Goal: Task Accomplishment & Management: Use online tool/utility

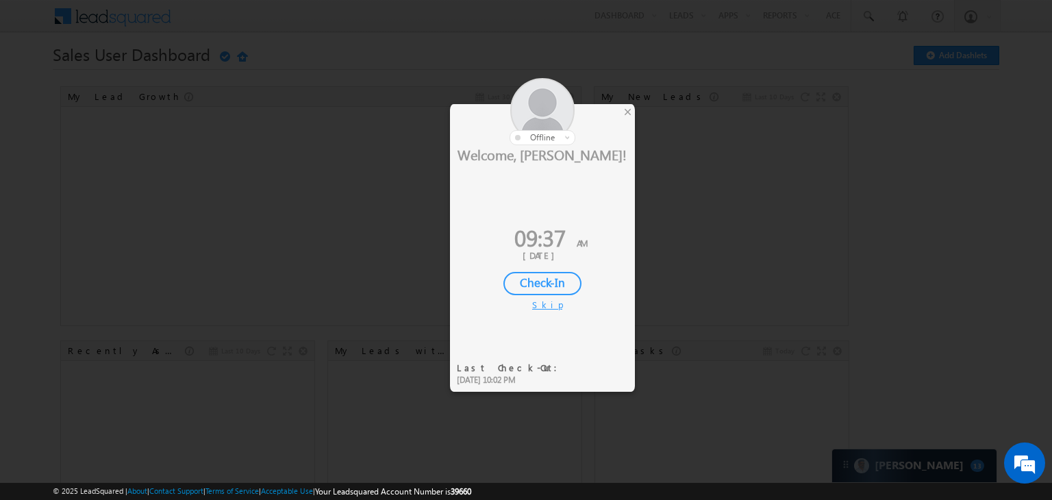
click at [517, 286] on div "Check-In" at bounding box center [543, 283] width 78 height 23
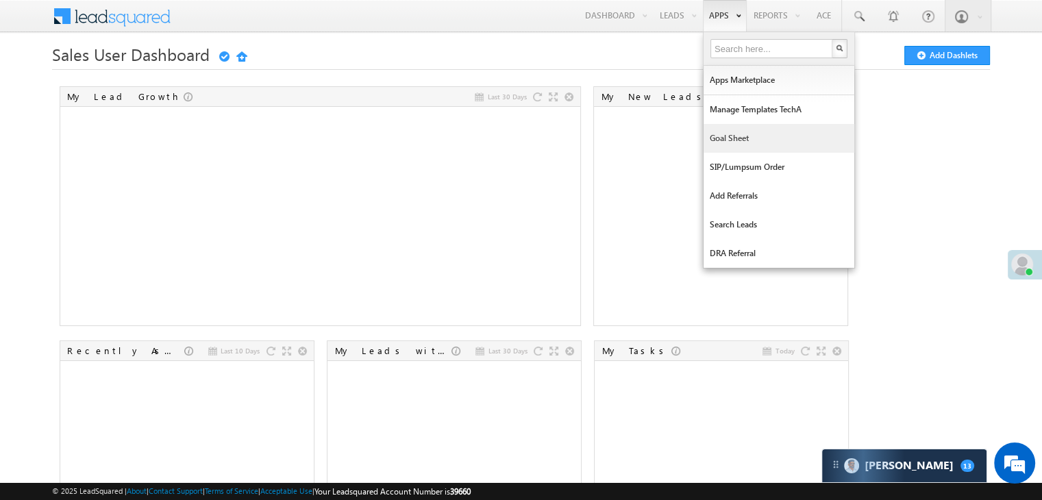
click at [739, 131] on link "Goal Sheet" at bounding box center [779, 138] width 151 height 29
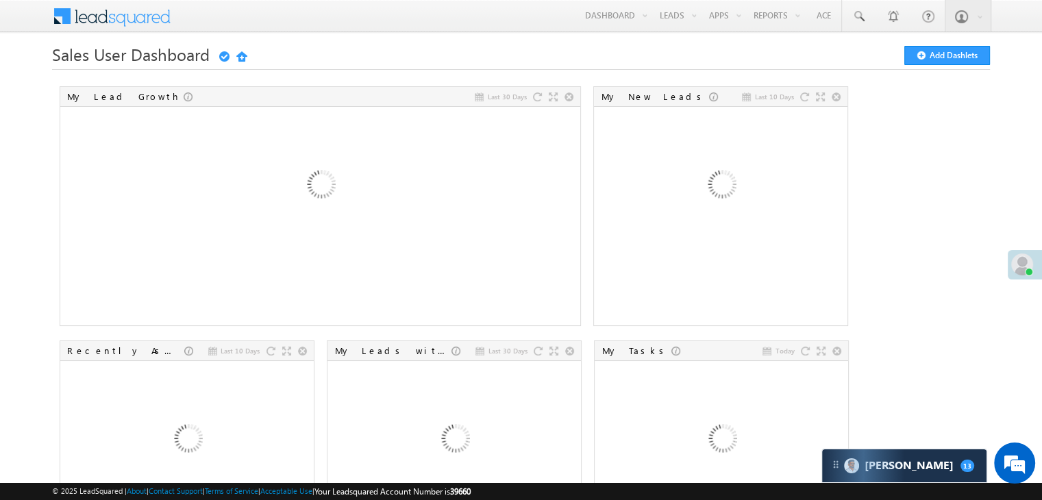
click at [1021, 274] on span at bounding box center [1022, 265] width 22 height 22
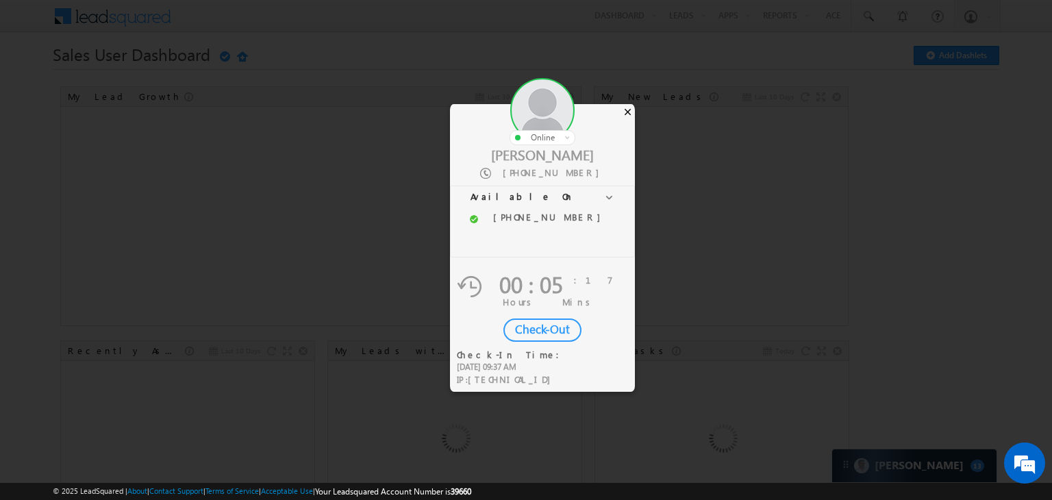
click at [626, 109] on div "×" at bounding box center [628, 111] width 14 height 15
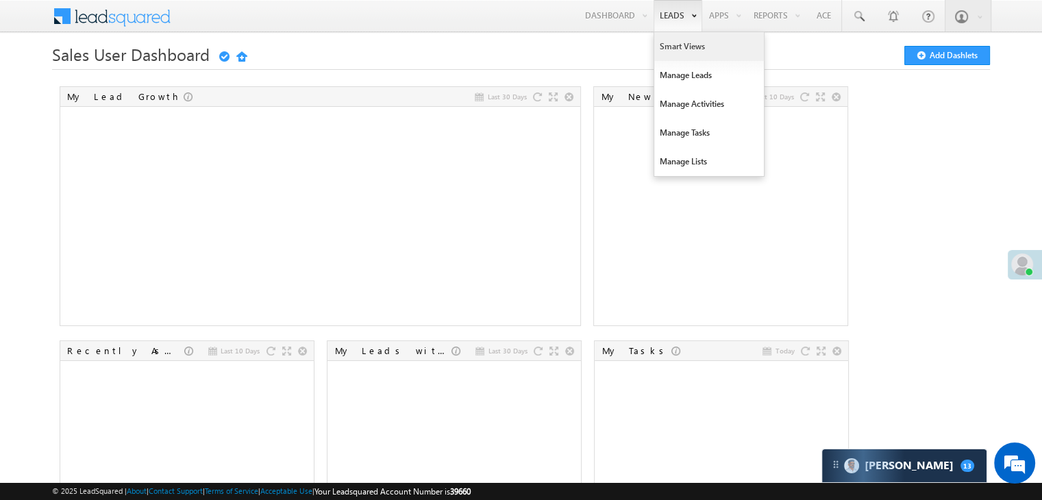
click at [678, 49] on link "Smart Views" at bounding box center [709, 46] width 110 height 29
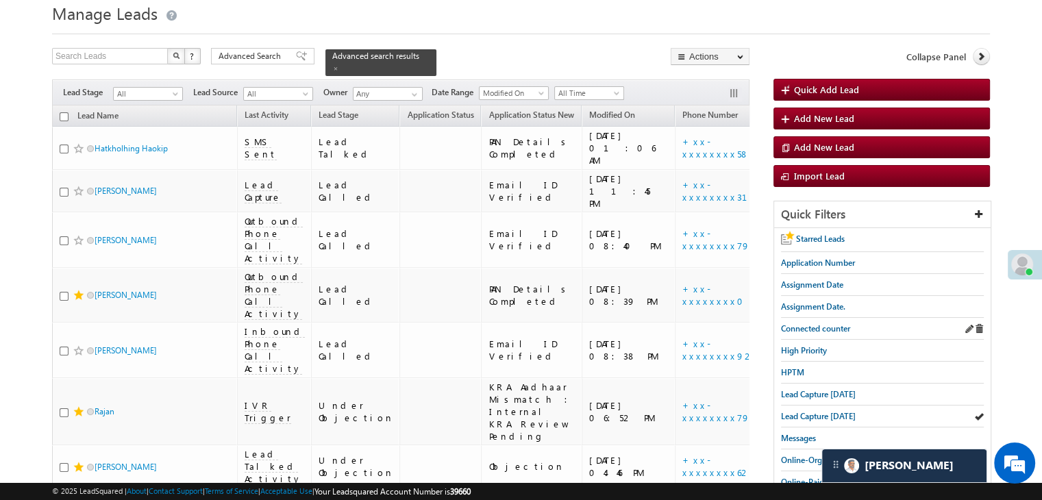
scroll to position [69, 0]
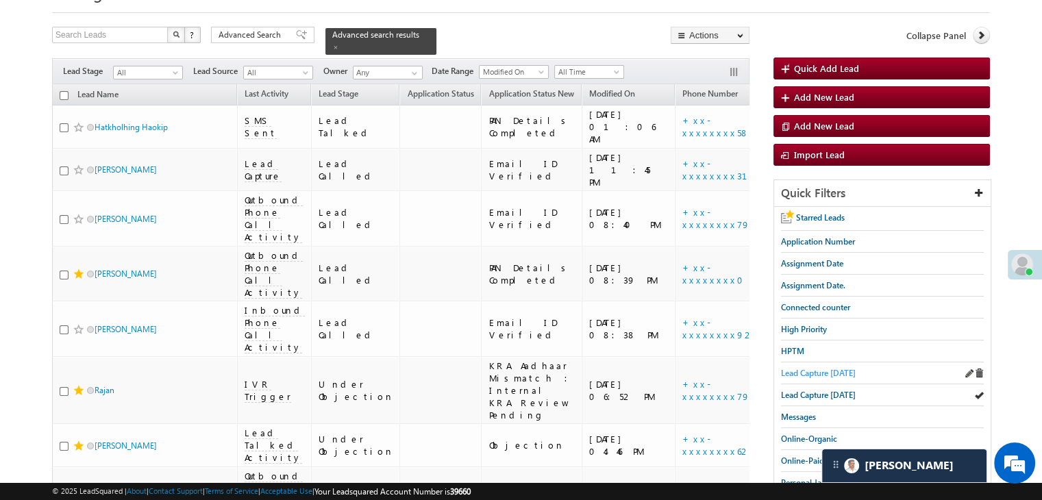
click at [820, 373] on span "Lead Capture today" at bounding box center [818, 373] width 75 height 10
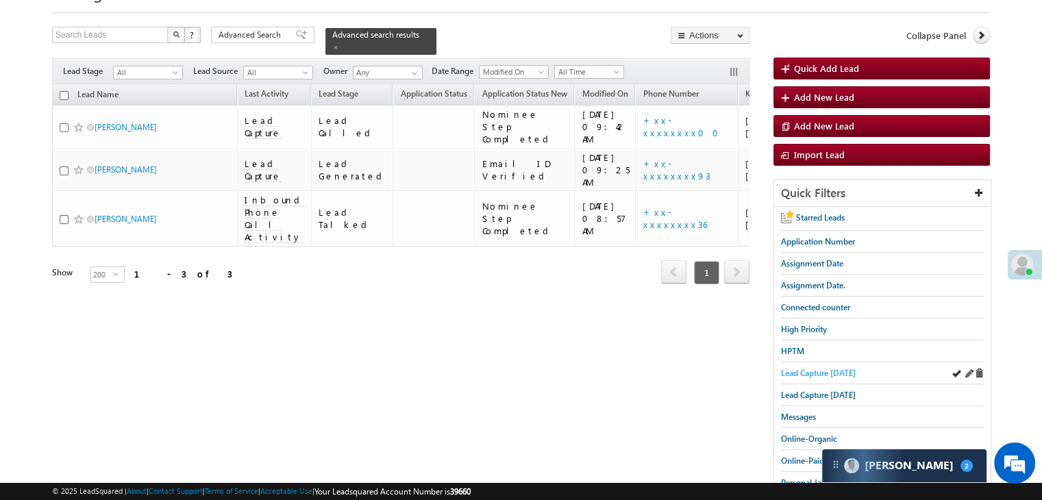
click at [840, 369] on span "Lead Capture today" at bounding box center [818, 373] width 75 height 10
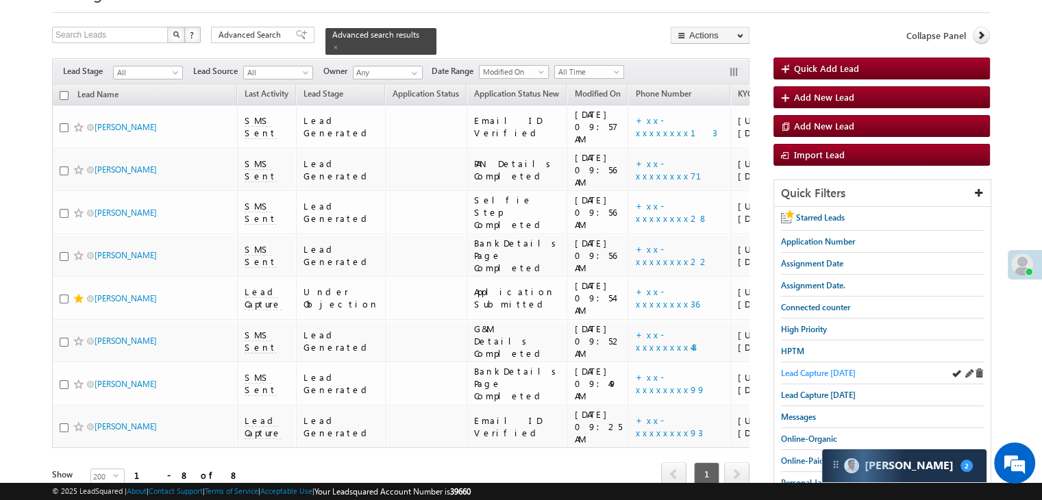
click at [830, 368] on span "Lead Capture today" at bounding box center [818, 373] width 75 height 10
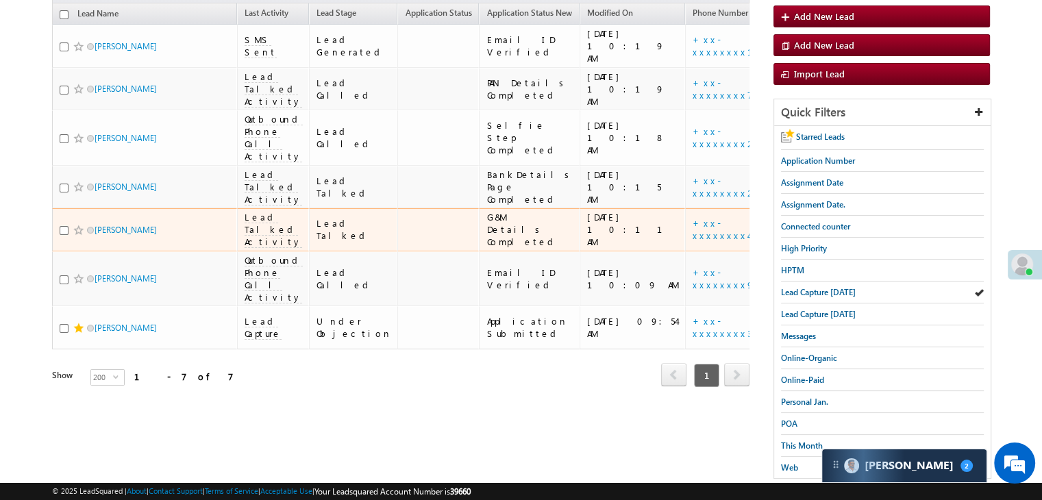
scroll to position [342, 0]
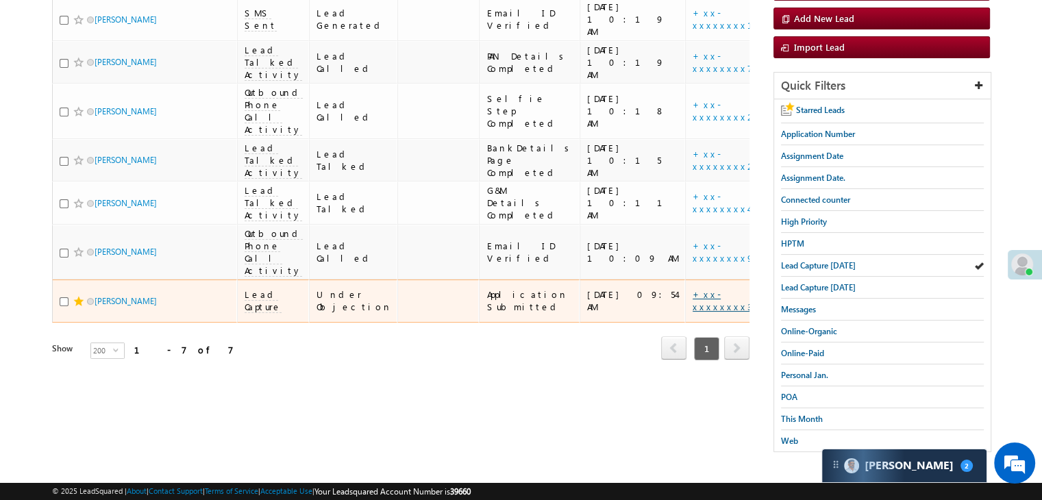
click at [693, 312] on link "+xx-xxxxxxxx36" at bounding box center [725, 300] width 64 height 24
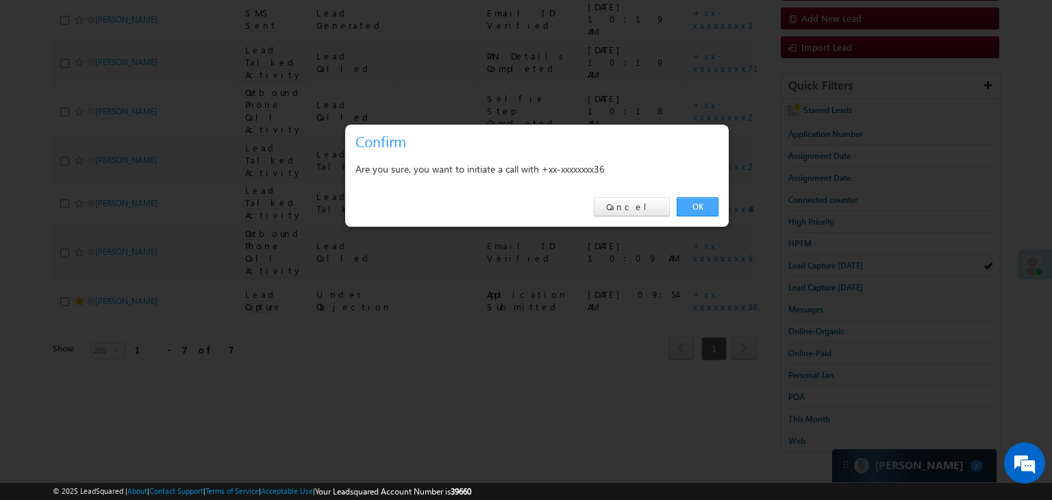
click at [695, 211] on link "OK" at bounding box center [698, 206] width 42 height 19
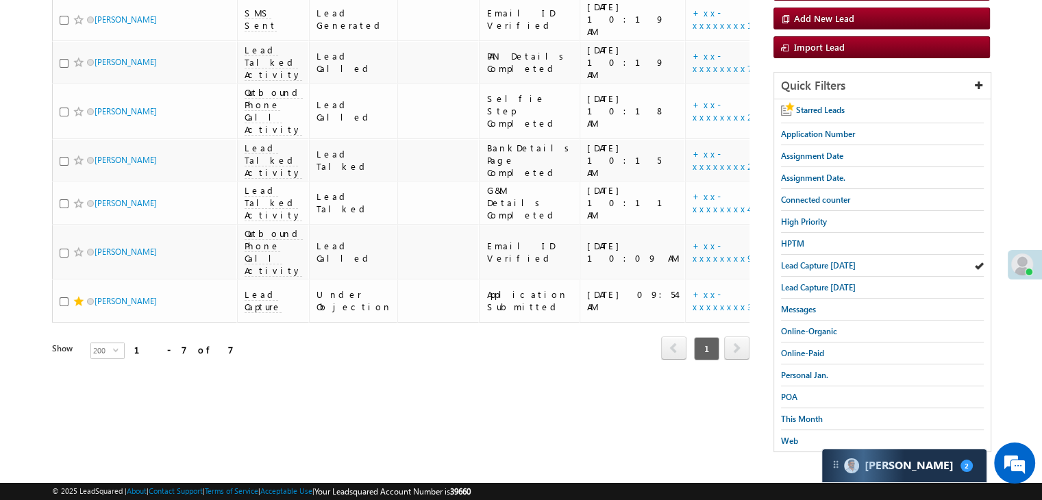
scroll to position [378, 0]
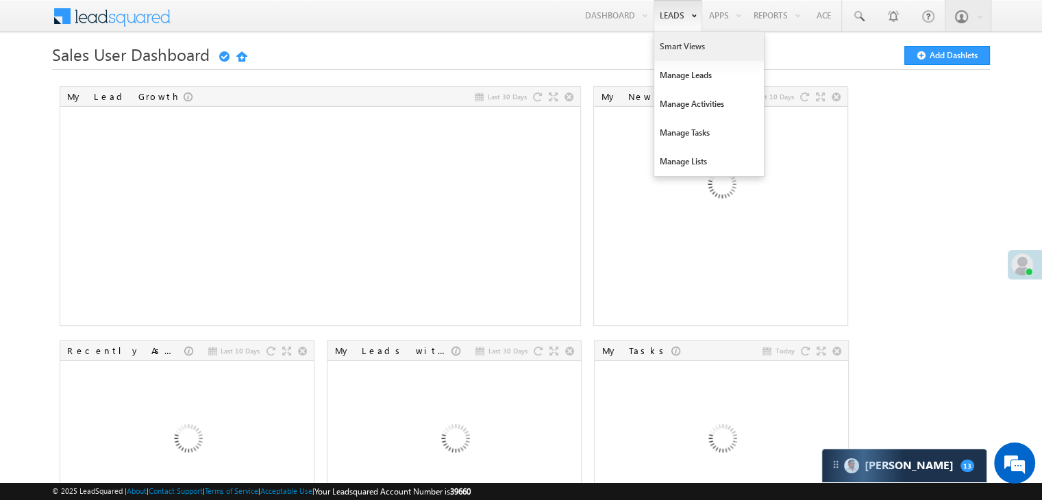
click at [668, 43] on link "Smart Views" at bounding box center [709, 46] width 110 height 29
